Goal: Task Accomplishment & Management: Complete application form

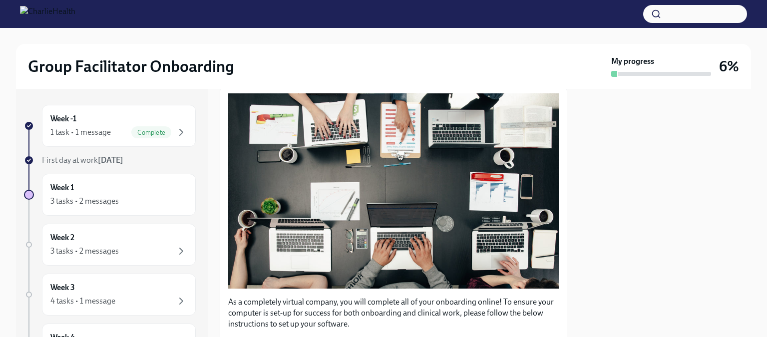
scroll to position [320, 0]
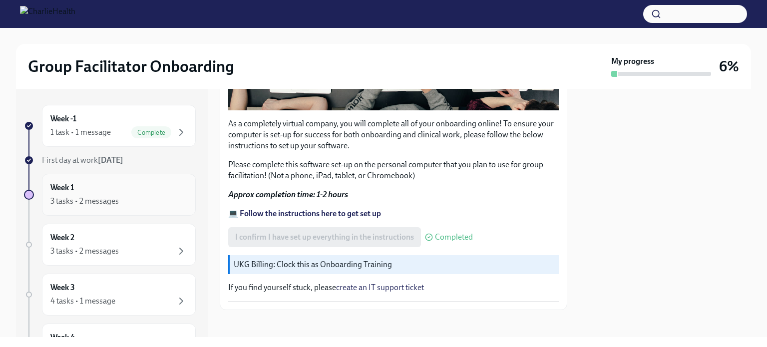
click at [164, 189] on div "Week 1 3 tasks • 2 messages" at bounding box center [118, 194] width 137 height 25
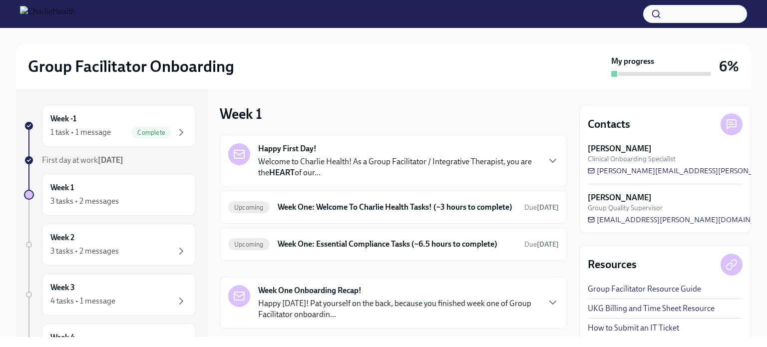
click at [421, 162] on p "Welcome to Charlie Health! As a Group Facilitator / Integrative Therapist, you …" at bounding box center [398, 167] width 281 height 22
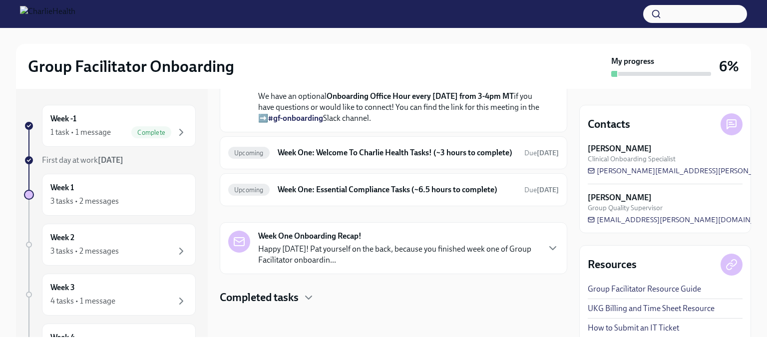
scroll to position [483, 0]
click at [437, 147] on h6 "Week One: Welcome To Charlie Health Tasks! (~3 hours to complete)" at bounding box center [397, 152] width 239 height 11
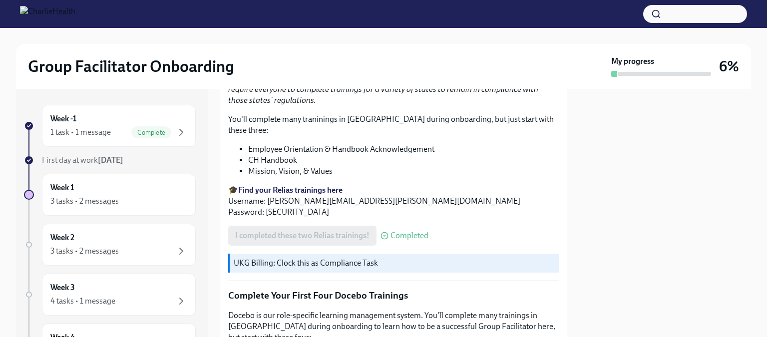
scroll to position [1322, 0]
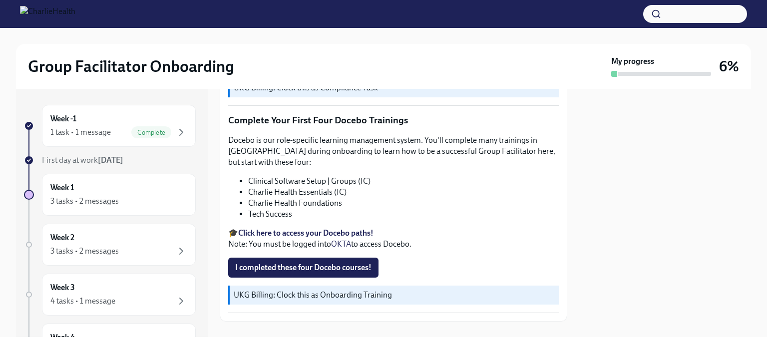
click at [334, 228] on strong "Click here to access your Docebo paths!" at bounding box center [305, 232] width 135 height 9
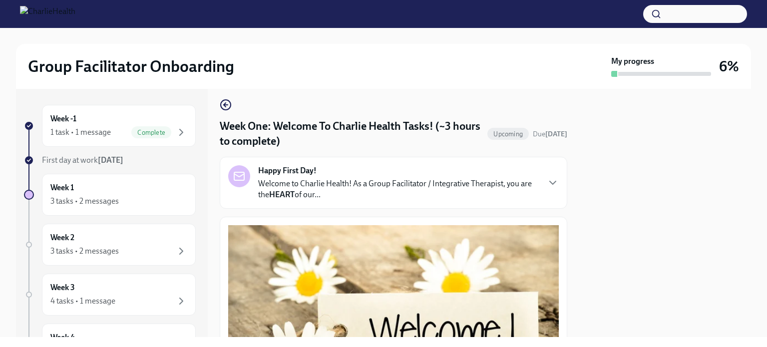
scroll to position [0, 0]
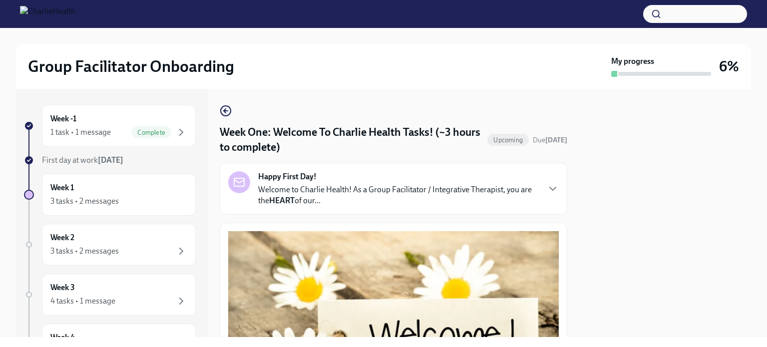
click at [322, 189] on p "Welcome to Charlie Health! As a Group Facilitator / Integrative Therapist, you …" at bounding box center [398, 195] width 281 height 22
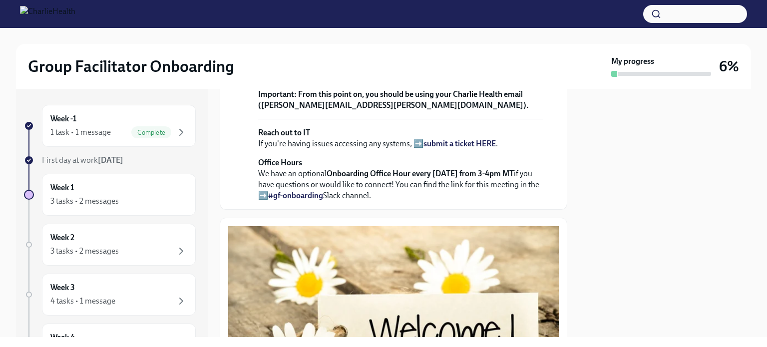
scroll to position [310, 0]
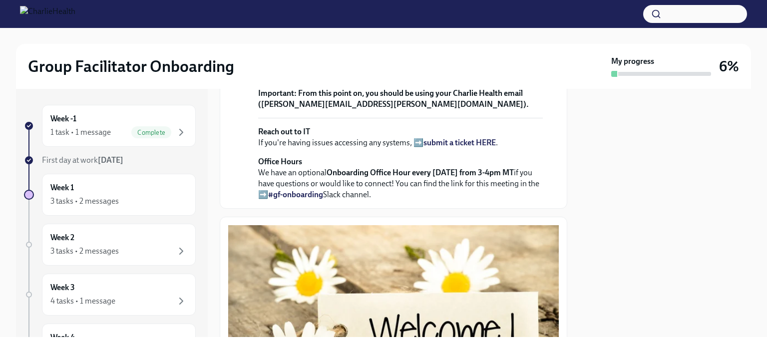
click at [473, 49] on strong "view the FULL onboarding plan HERE" at bounding box center [397, 38] width 279 height 20
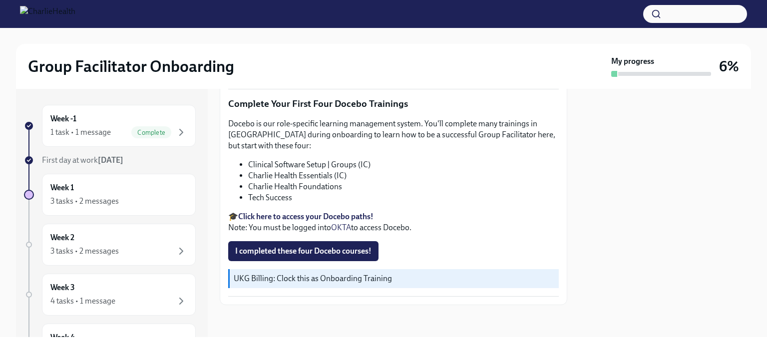
scroll to position [1742, 0]
click at [125, 195] on div "3 tasks • 2 messages" at bounding box center [118, 201] width 137 height 12
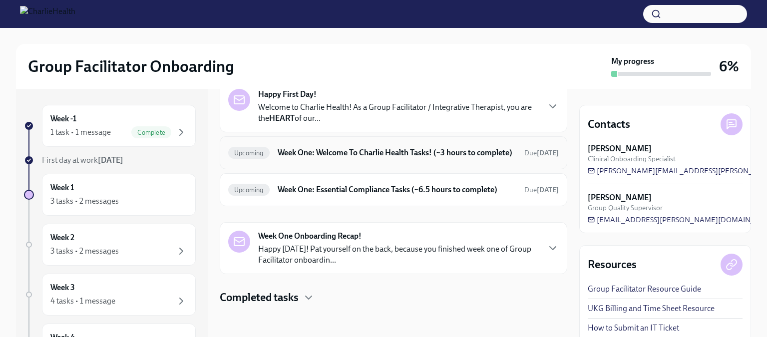
scroll to position [63, 0]
click at [387, 256] on p "Happy [DATE]! Pat yourself on the back, because you finished week one of Group …" at bounding box center [398, 255] width 281 height 22
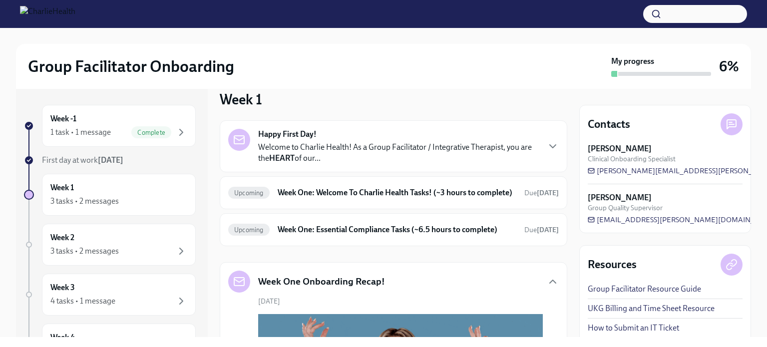
scroll to position [6, 0]
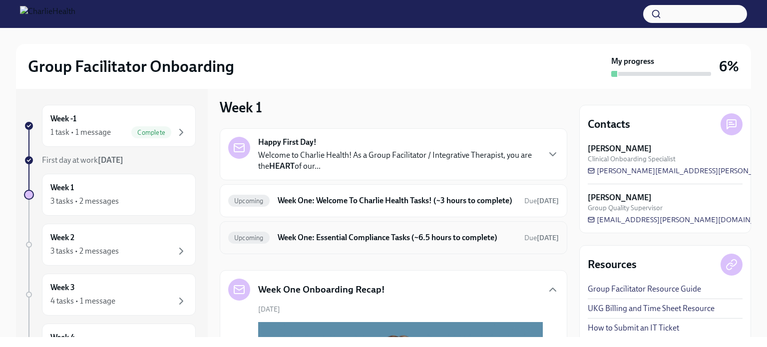
click at [398, 243] on h6 "Week One: Essential Compliance Tasks (~6.5 hours to complete)" at bounding box center [397, 237] width 239 height 11
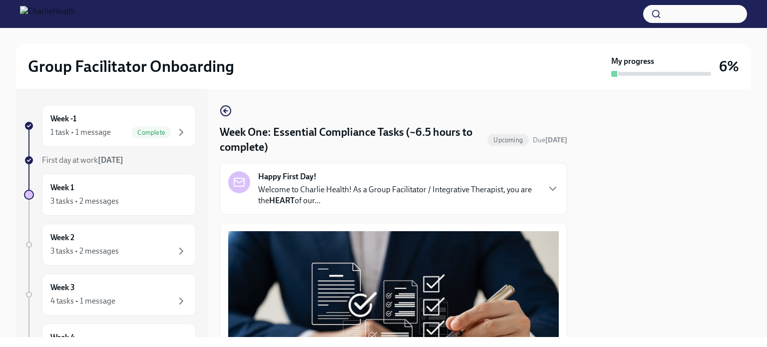
click at [533, 190] on div "Happy First Day! Welcome to Charlie Health! As a Group Facilitator / Integrativ…" at bounding box center [393, 188] width 331 height 35
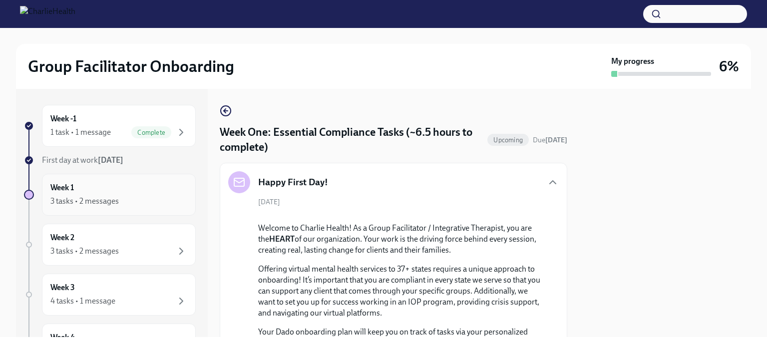
click at [124, 200] on div "3 tasks • 2 messages" at bounding box center [118, 201] width 137 height 12
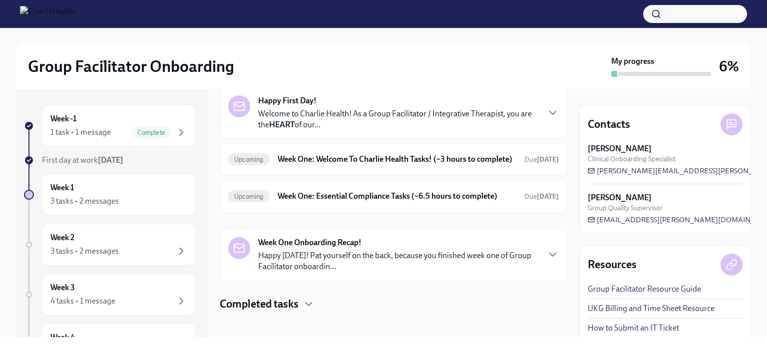
click at [415, 272] on p "Happy [DATE]! Pat yourself on the back, because you finished week one of Group …" at bounding box center [398, 261] width 281 height 22
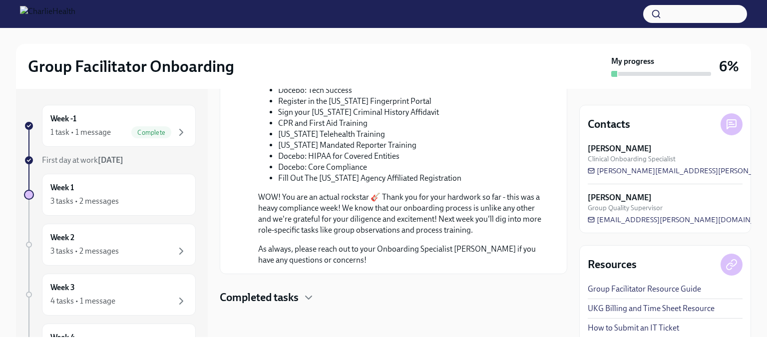
scroll to position [575, 0]
click at [284, 295] on h4 "Completed tasks" at bounding box center [259, 297] width 79 height 15
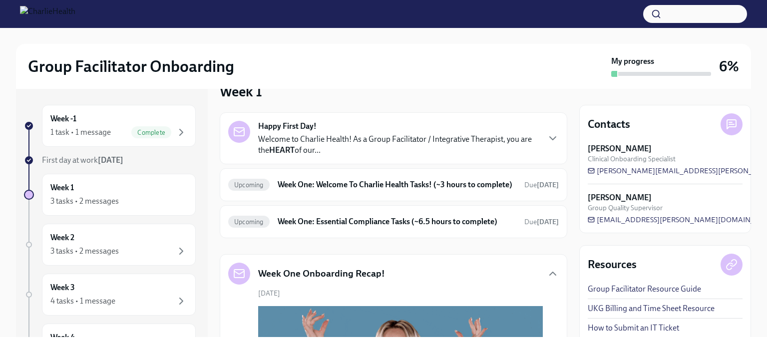
scroll to position [0, 0]
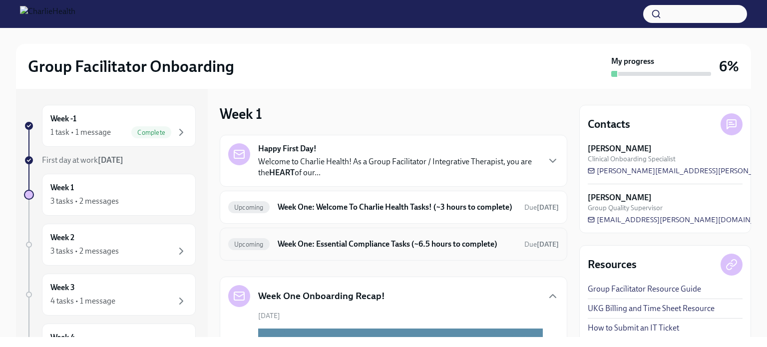
click at [281, 250] on h6 "Week One: Essential Compliance Tasks (~6.5 hours to complete)" at bounding box center [397, 244] width 239 height 11
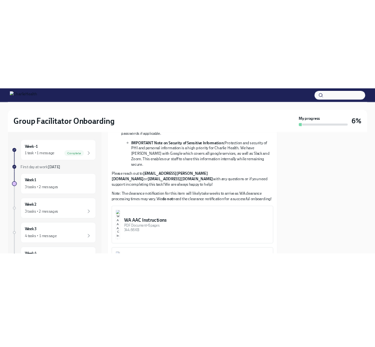
scroll to position [761, 0]
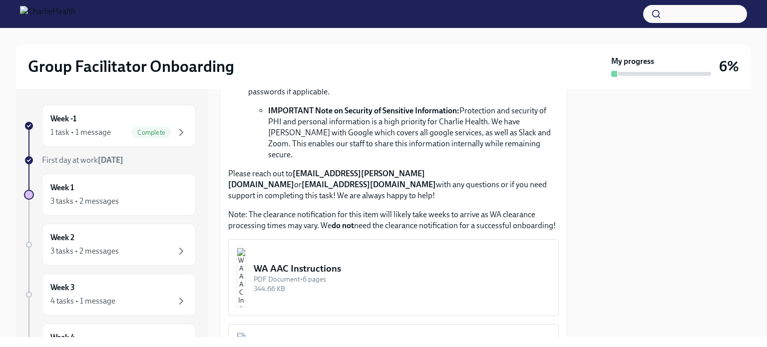
click at [373, 275] on div "PDF Document • 6 pages" at bounding box center [402, 279] width 297 height 9
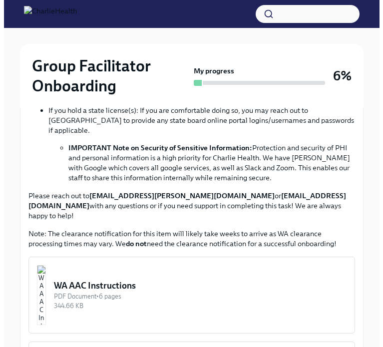
scroll to position [758, 0]
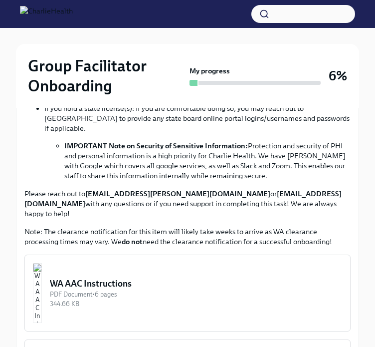
click at [100, 278] on div "WA AAC Instructions" at bounding box center [196, 284] width 293 height 12
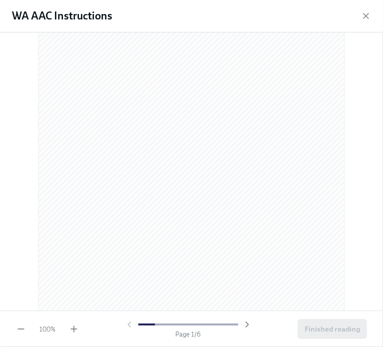
scroll to position [130, 0]
click at [251, 326] on icon "button" at bounding box center [247, 325] width 10 height 10
click at [246, 326] on icon "button" at bounding box center [247, 325] width 10 height 10
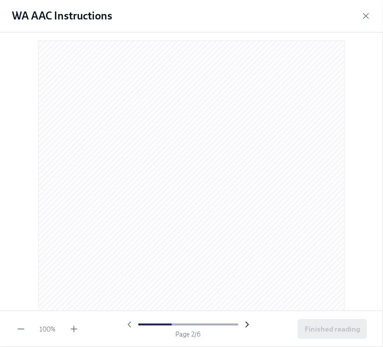
click at [248, 324] on icon "button" at bounding box center [247, 324] width 2 height 5
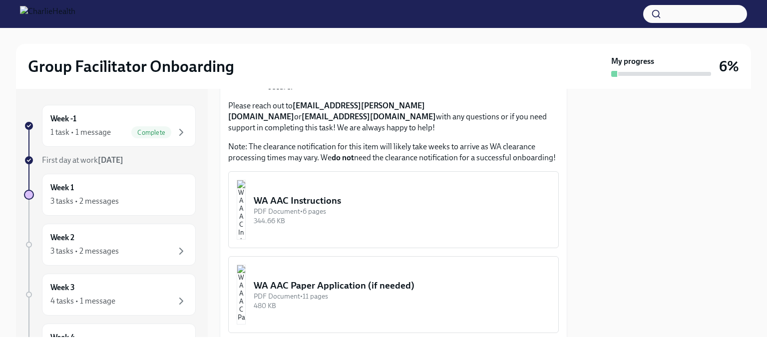
scroll to position [827, 0]
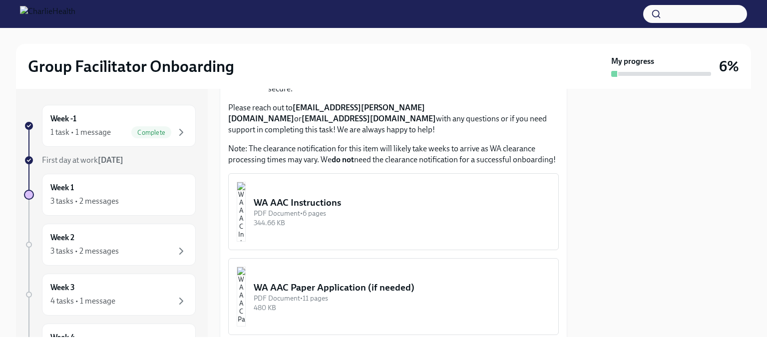
click at [336, 196] on div "WA AAC Instructions" at bounding box center [402, 202] width 297 height 13
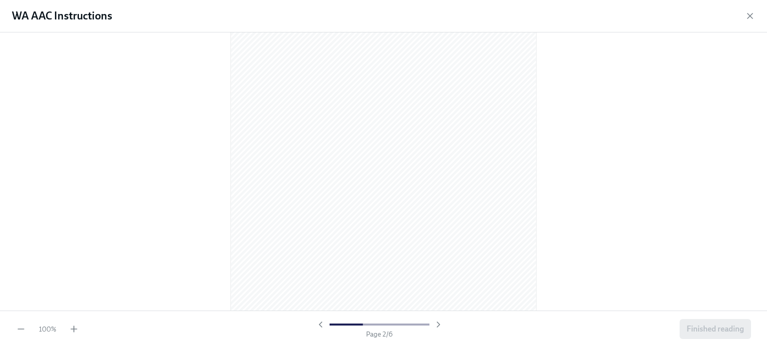
scroll to position [442, 0]
click at [750, 15] on icon "button" at bounding box center [749, 15] width 5 height 5
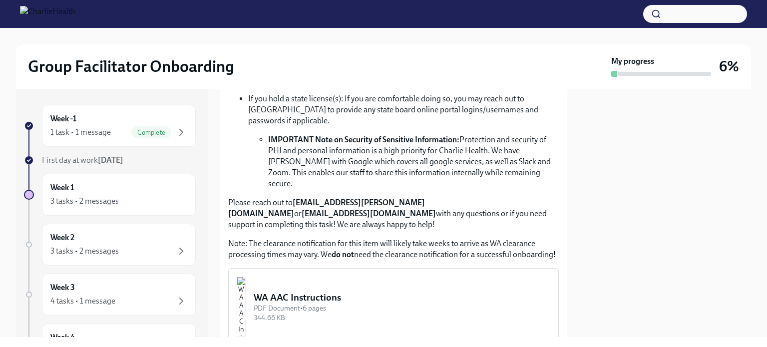
scroll to position [856, 0]
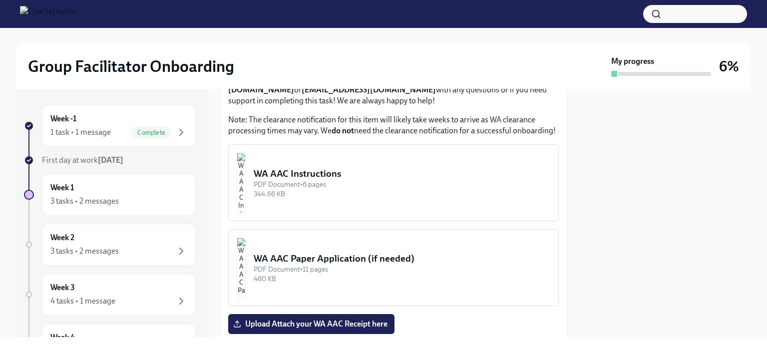
click at [451, 252] on div "WA AAC Paper Application (if needed)" at bounding box center [402, 258] width 297 height 13
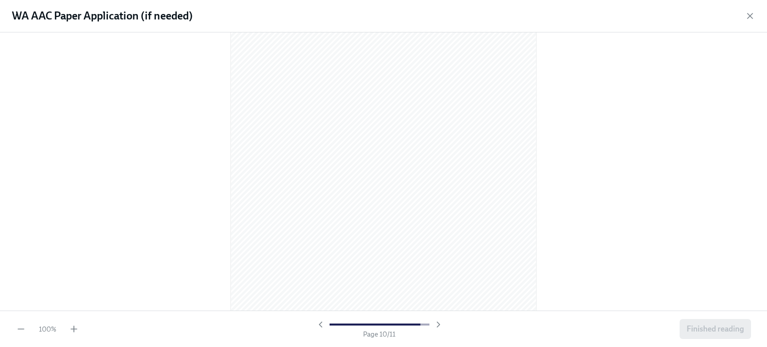
scroll to position [4176, 0]
click at [717, 330] on span "Finished reading" at bounding box center [715, 329] width 57 height 10
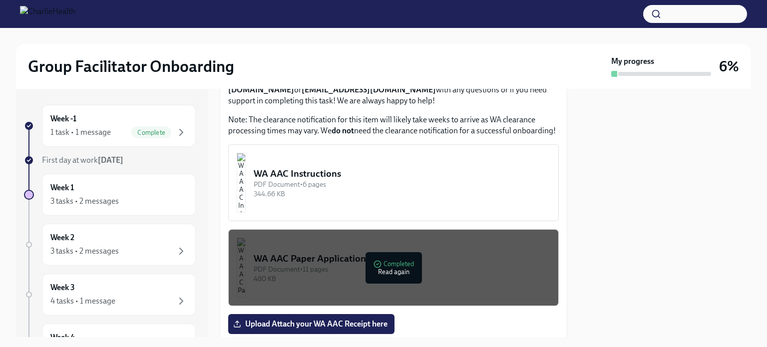
click at [381, 167] on div "WA AAC Instructions" at bounding box center [402, 173] width 297 height 13
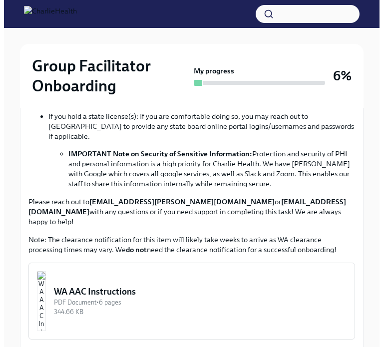
scroll to position [752, 0]
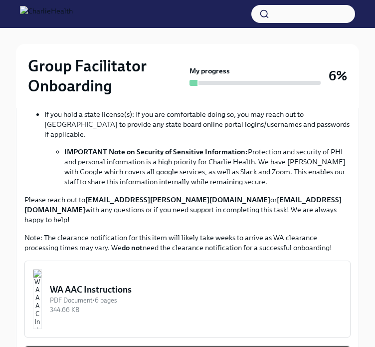
click at [150, 284] on div "WA AAC Instructions" at bounding box center [196, 290] width 293 height 12
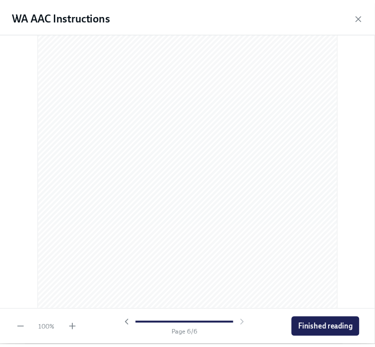
scroll to position [2155, 0]
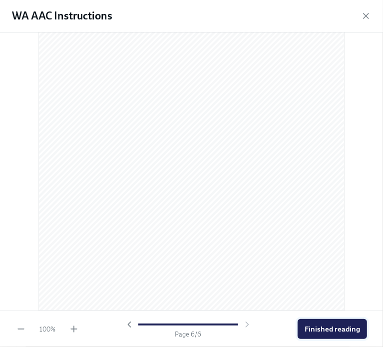
click at [323, 330] on span "Finished reading" at bounding box center [332, 329] width 55 height 10
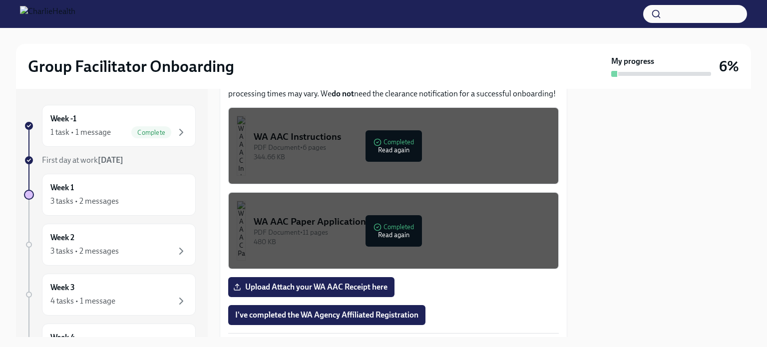
scroll to position [898, 0]
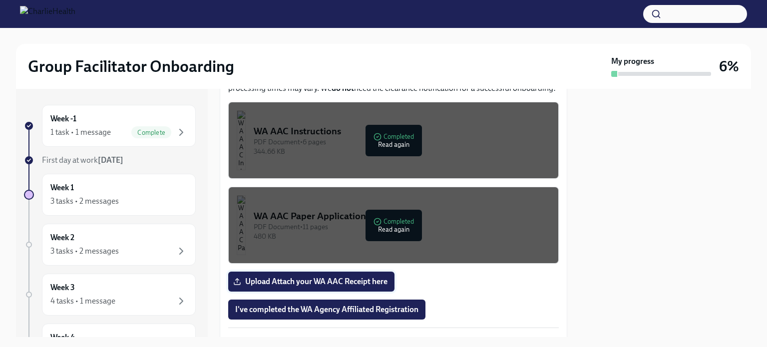
click at [373, 277] on span "Upload Attach your WA AAC Receipt here" at bounding box center [311, 282] width 152 height 10
click at [0, 0] on input "Upload Attach your WA AAC Receipt here" at bounding box center [0, 0] width 0 height 0
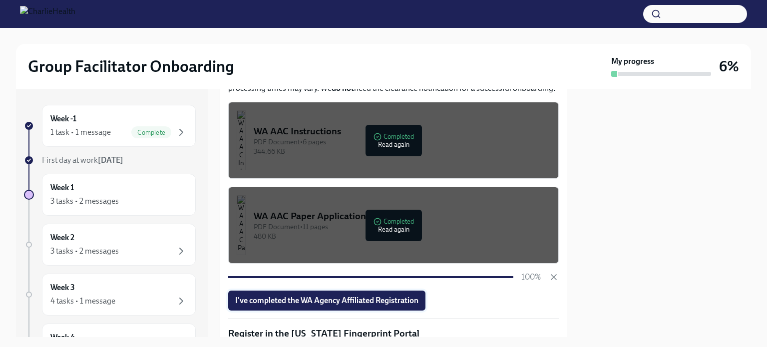
click at [349, 296] on span "I've completed the WA Agency Affiliated Registration" at bounding box center [326, 301] width 183 height 10
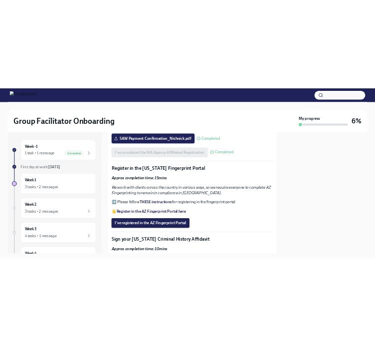
scroll to position [1078, 0]
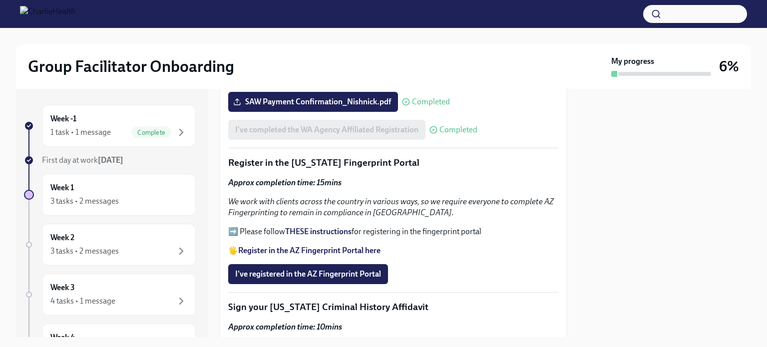
click at [312, 227] on strong "THESE instructions" at bounding box center [318, 231] width 66 height 9
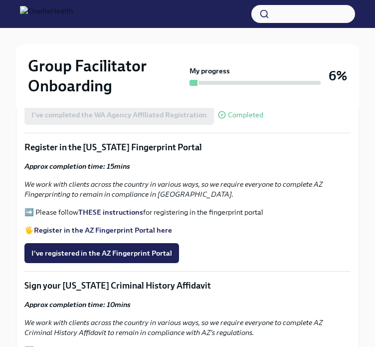
scroll to position [1106, 0]
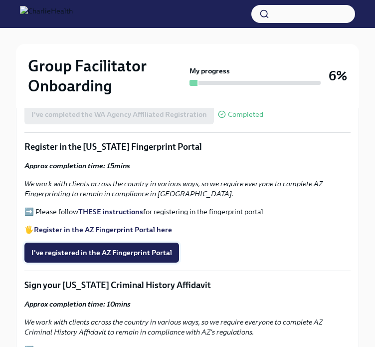
click at [147, 248] on span "I've registered in the AZ Fingerprint Portal" at bounding box center [101, 253] width 141 height 10
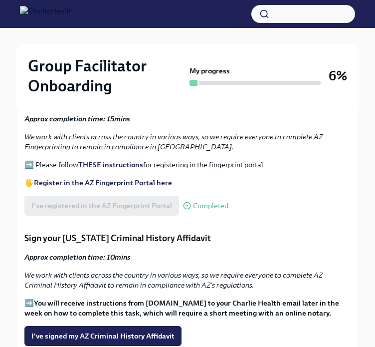
scroll to position [1156, 0]
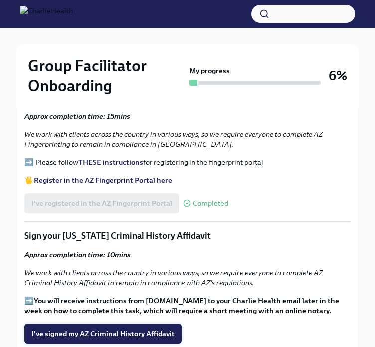
click at [151, 329] on span "I've signed my AZ Criminal History Affidavit" at bounding box center [102, 334] width 143 height 10
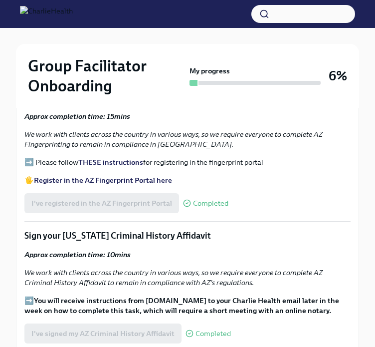
click at [147, 324] on div "I've signed my AZ Criminal History Affidavit Completed" at bounding box center [127, 334] width 207 height 20
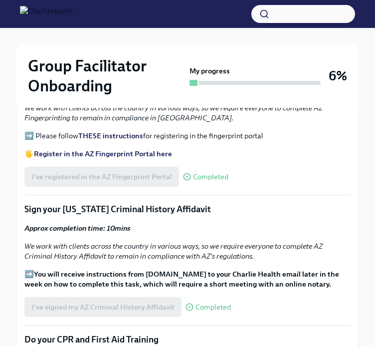
scroll to position [1183, 0]
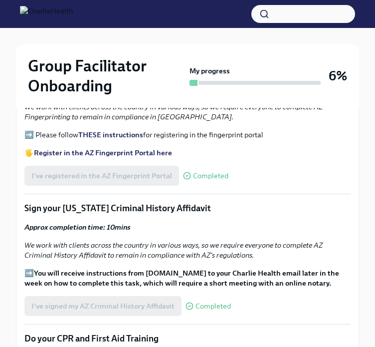
click at [200, 296] on div "I've signed my AZ Criminal History Affidavit Completed" at bounding box center [127, 306] width 207 height 20
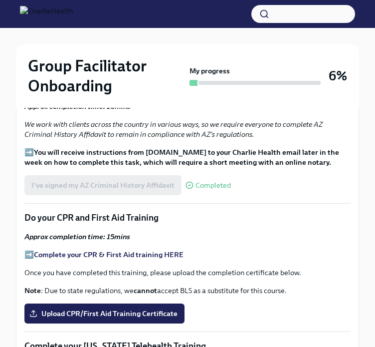
scroll to position [1200, 0]
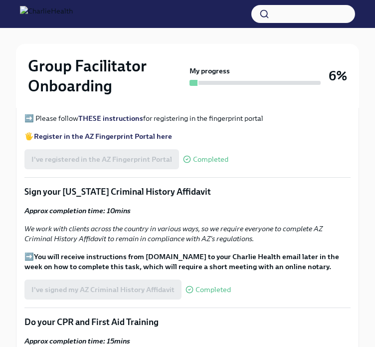
click at [123, 280] on div "I've signed my AZ Criminal History Affidavit Completed" at bounding box center [127, 290] width 207 height 20
click at [157, 280] on div "I've signed my AZ Criminal History Affidavit Completed" at bounding box center [127, 290] width 207 height 20
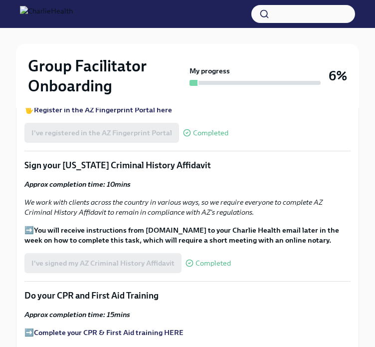
scroll to position [1228, 0]
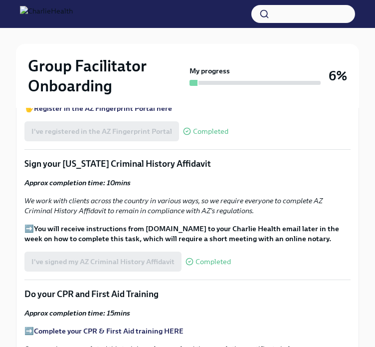
click at [202, 258] on span "Completed" at bounding box center [213, 261] width 35 height 7
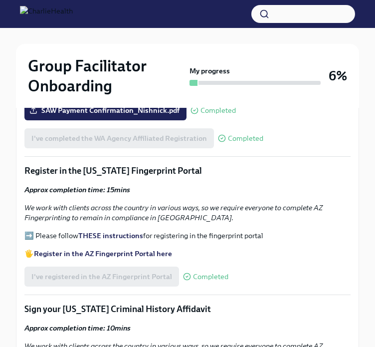
scroll to position [1078, 0]
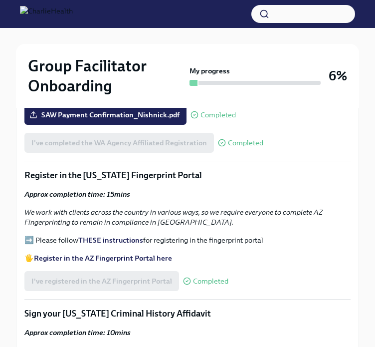
click at [198, 278] on span "Completed" at bounding box center [210, 281] width 35 height 7
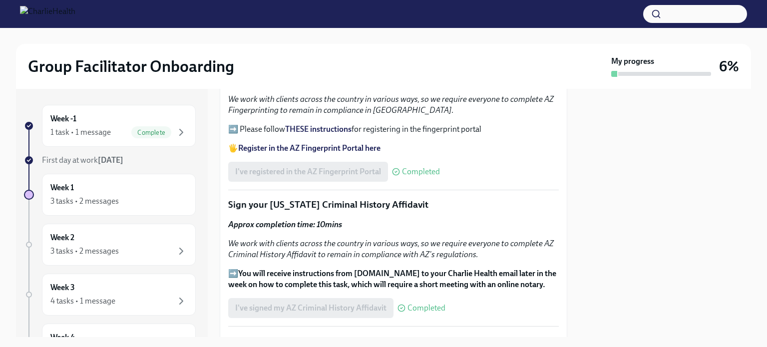
scroll to position [1206, 0]
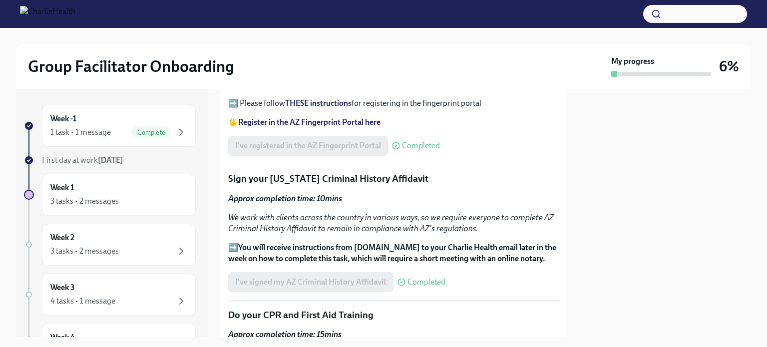
click at [421, 278] on span "Completed" at bounding box center [426, 282] width 38 height 8
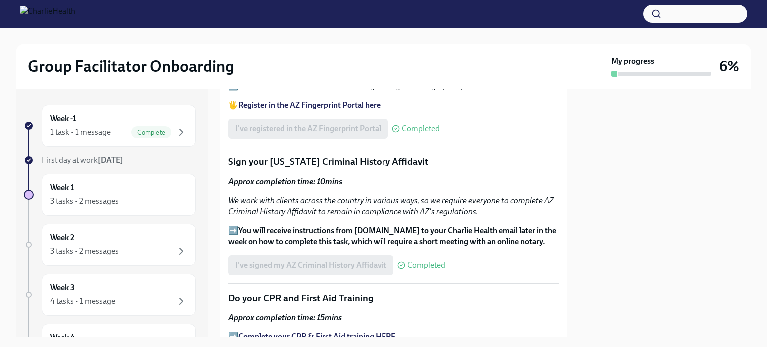
scroll to position [1224, 0]
drag, startPoint x: 409, startPoint y: 136, endPoint x: 334, endPoint y: 133, distance: 75.4
click at [334, 155] on p "Sign your [US_STATE] Criminal History Affidavit" at bounding box center [393, 161] width 331 height 13
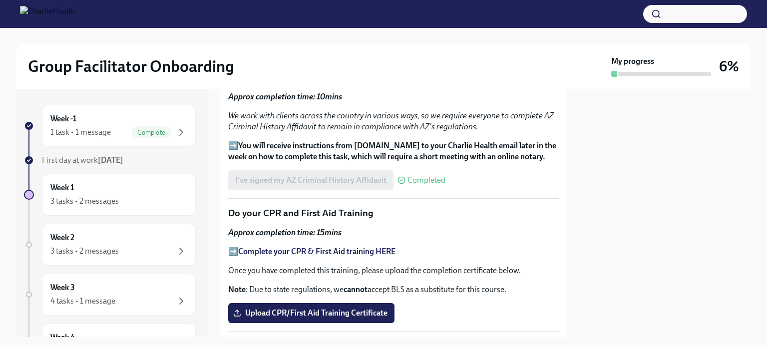
scroll to position [1314, 0]
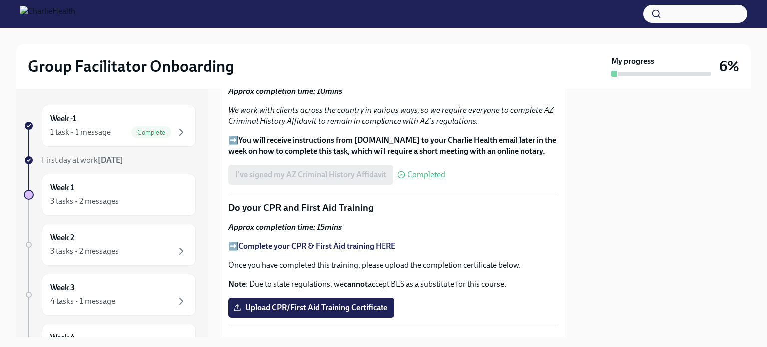
click at [334, 241] on strong "Complete your CPR & First Aid training HERE" at bounding box center [316, 245] width 157 height 9
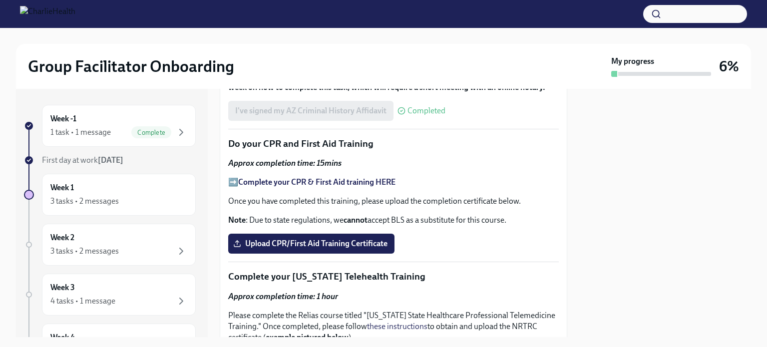
scroll to position [1380, 0]
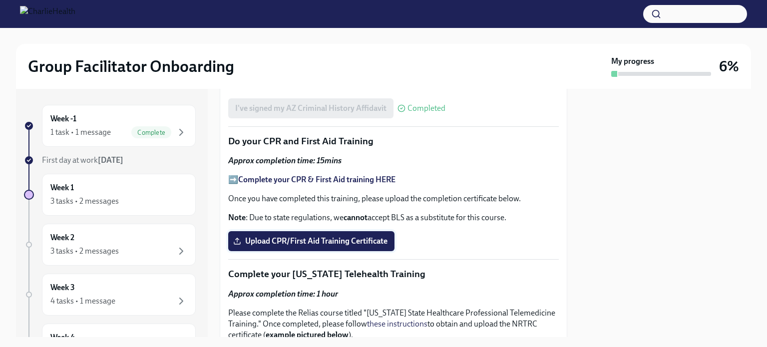
click at [305, 236] on span "Upload CPR/First Aid Training Certificate" at bounding box center [311, 241] width 152 height 10
click at [0, 0] on input "Upload CPR/First Aid Training Certificate" at bounding box center [0, 0] width 0 height 0
click at [406, 231] on div "CPR-AED-First Aid_Nishnick.pdf Completed" at bounding box center [322, 241] width 189 height 20
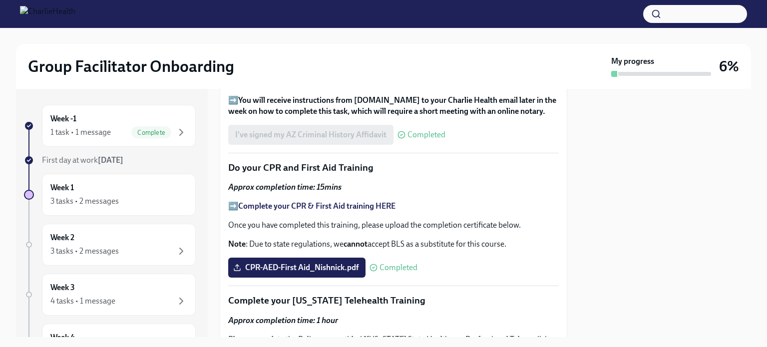
scroll to position [1354, 0]
click at [341, 262] on span "CPR-AED-First Aid_Nishnick.pdf" at bounding box center [296, 267] width 123 height 10
click at [0, 0] on input "CPR-AED-First Aid_Nishnick.pdf" at bounding box center [0, 0] width 0 height 0
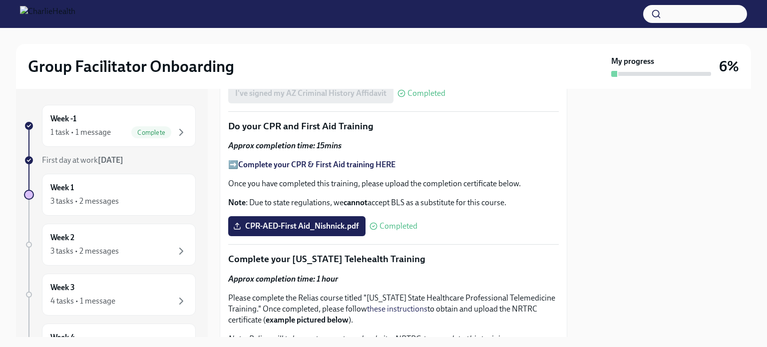
scroll to position [1394, 0]
